Goal: Information Seeking & Learning: Learn about a topic

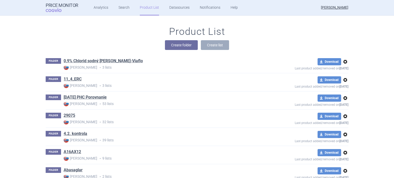
scroll to position [18147, 0]
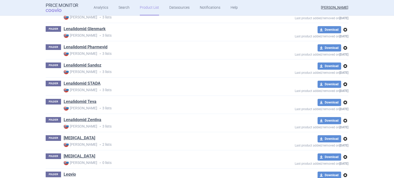
scroll to position [24670, 0]
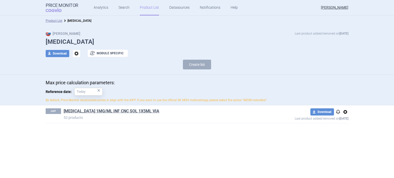
click at [347, 112] on span "options" at bounding box center [345, 112] width 6 height 6
click at [348, 140] on button "Delete" at bounding box center [345, 141] width 16 height 7
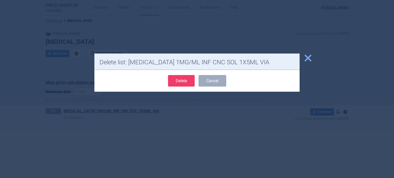
click at [177, 83] on button "Delete" at bounding box center [181, 81] width 27 height 12
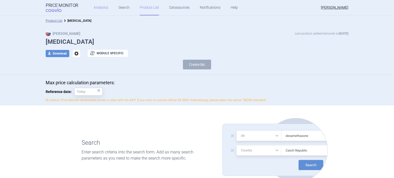
click at [100, 6] on link "Analytics" at bounding box center [101, 7] width 15 height 15
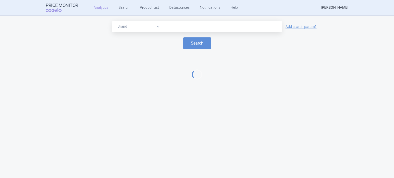
click at [201, 27] on input "text" at bounding box center [222, 26] width 113 height 7
type input "vimiz"
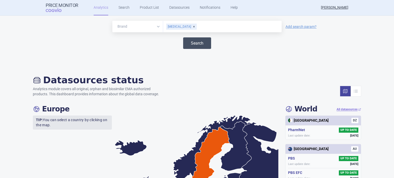
click at [195, 39] on button "Search" at bounding box center [197, 43] width 28 height 12
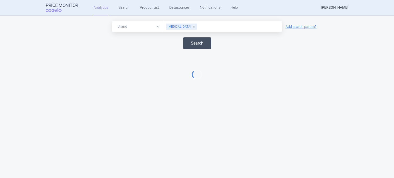
select select "EUR"
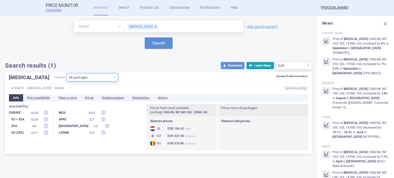
click at [95, 77] on select "All packages 1MG/ML INF CNC SOL 1X5ML VIA ( 29 ) Other ( 3 )" at bounding box center [92, 78] width 51 height 8
select select "fc8bc490-0d3d-4fbc-bd87-8e719e4784ee"
click at [67, 81] on select "All packages 1MG/ML INF CNC SOL 1X5ML VIA ( 29 ) Other ( 3 )" at bounding box center [92, 78] width 51 height 8
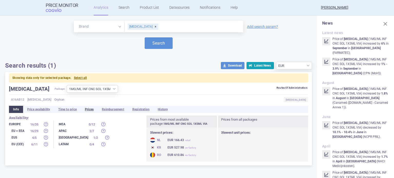
click at [91, 109] on li "Prices" at bounding box center [89, 109] width 17 height 7
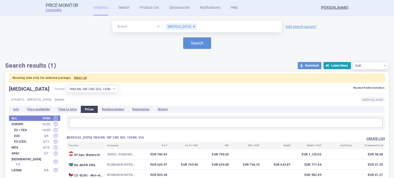
click at [373, 139] on button "Create list" at bounding box center [376, 139] width 18 height 4
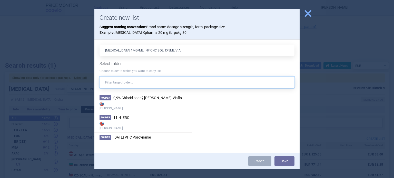
click at [159, 82] on input "text" at bounding box center [197, 83] width 195 height 12
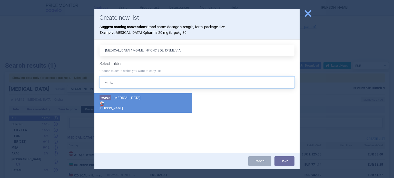
type input "vimiz"
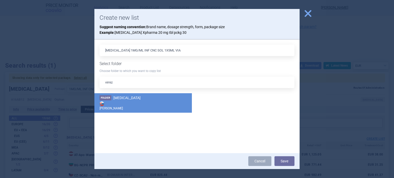
click at [123, 101] on strong "[PERSON_NAME]" at bounding box center [143, 106] width 87 height 10
click at [283, 161] on button "Save" at bounding box center [285, 162] width 20 height 10
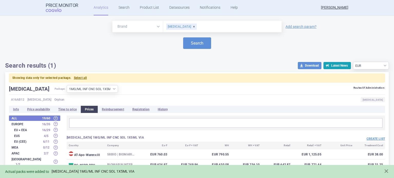
click at [109, 173] on link "[MEDICAL_DATA] 1MG/ML INF CNC SOL 1X5ML VIA" at bounding box center [93, 172] width 83 height 4
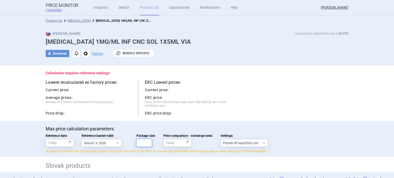
click at [144, 139] on input "Package size:" at bounding box center [144, 143] width 15 height 8
type input "1"
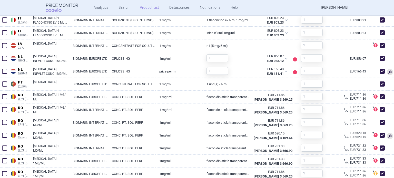
scroll to position [441, 0]
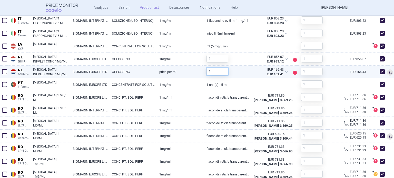
click at [217, 69] on input "1" at bounding box center [218, 72] width 22 height 8
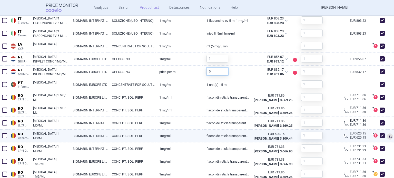
type input "5"
click at [380, 137] on span at bounding box center [382, 135] width 5 height 5
checkbox input "false"
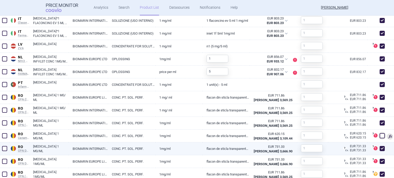
click at [380, 151] on span at bounding box center [382, 148] width 5 height 5
checkbox input "false"
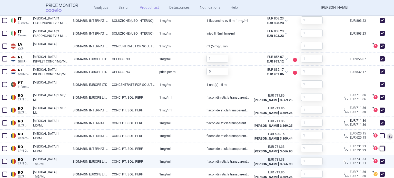
click at [380, 159] on span at bounding box center [382, 161] width 5 height 5
checkbox input "false"
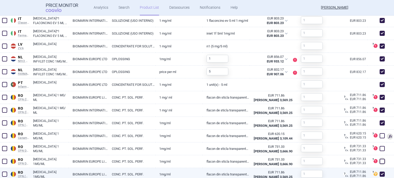
click at [380, 175] on span at bounding box center [382, 174] width 5 height 5
checkbox input "false"
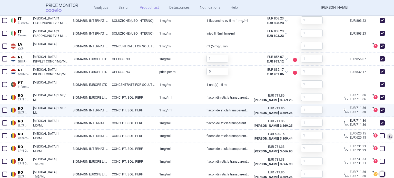
click at [380, 109] on span at bounding box center [382, 110] width 5 height 5
checkbox input "false"
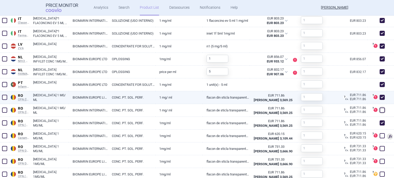
click at [379, 100] on span at bounding box center [383, 98] width 8 height 8
checkbox input "false"
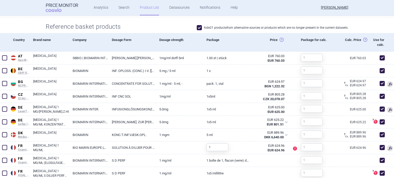
scroll to position [300, 0]
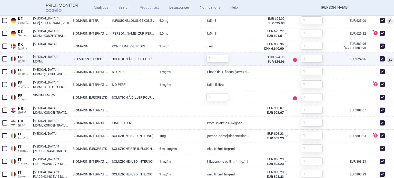
click at [142, 58] on link "SOLUTION À DILUER POUR PERFUSION" at bounding box center [131, 59] width 47 height 13
select select "EUR"
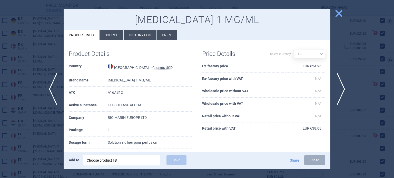
click at [61, 60] on div at bounding box center [197, 89] width 394 height 178
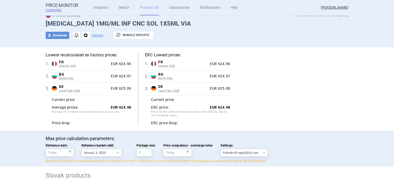
scroll to position [22, 0]
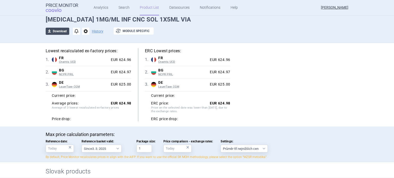
click at [57, 28] on button "download Download" at bounding box center [58, 31] width 24 height 7
select select "EUR"
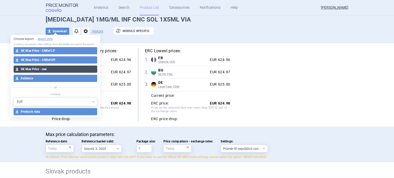
click at [51, 71] on button "download SK Max Price - raw" at bounding box center [56, 69] width 84 height 7
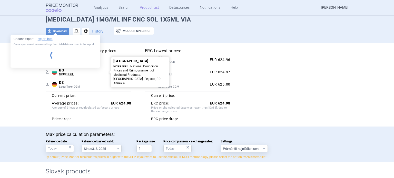
select select "EUR"
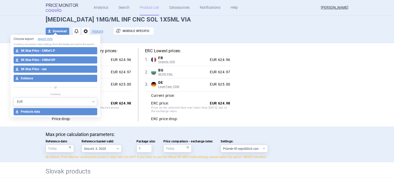
click at [351, 75] on div "Lowest recalculated ex-factory prices: 1 . FR Cnamts UCD France Cnamts UCD Onli…" at bounding box center [196, 85] width 323 height 84
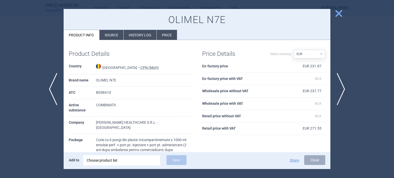
select select "EUR"
click at [339, 13] on span "close" at bounding box center [338, 13] width 9 height 9
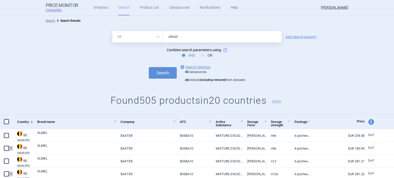
drag, startPoint x: 234, startPoint y: 40, endPoint x: 67, endPoint y: 60, distance: 168.6
click at [67, 60] on form "All Brand Name ATC Company Active Substance Country Newer than olimel Add searc…" at bounding box center [197, 56] width 394 height 51
type input "vimizim"
click at [149, 67] on button "Search" at bounding box center [163, 73] width 28 height 12
